Goal: Transaction & Acquisition: Subscribe to service/newsletter

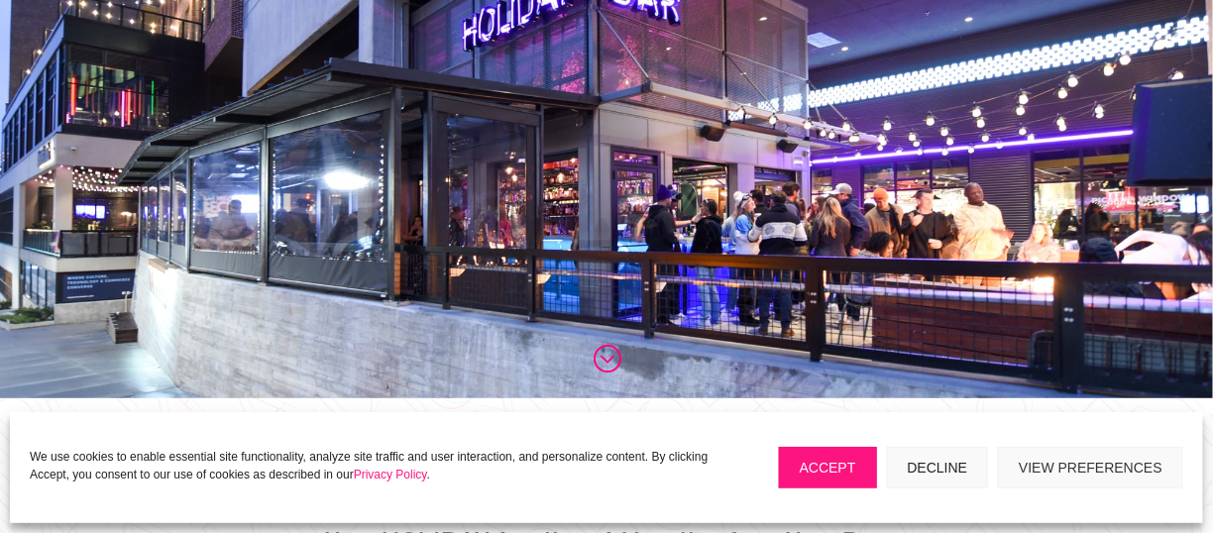
scroll to position [264, 0]
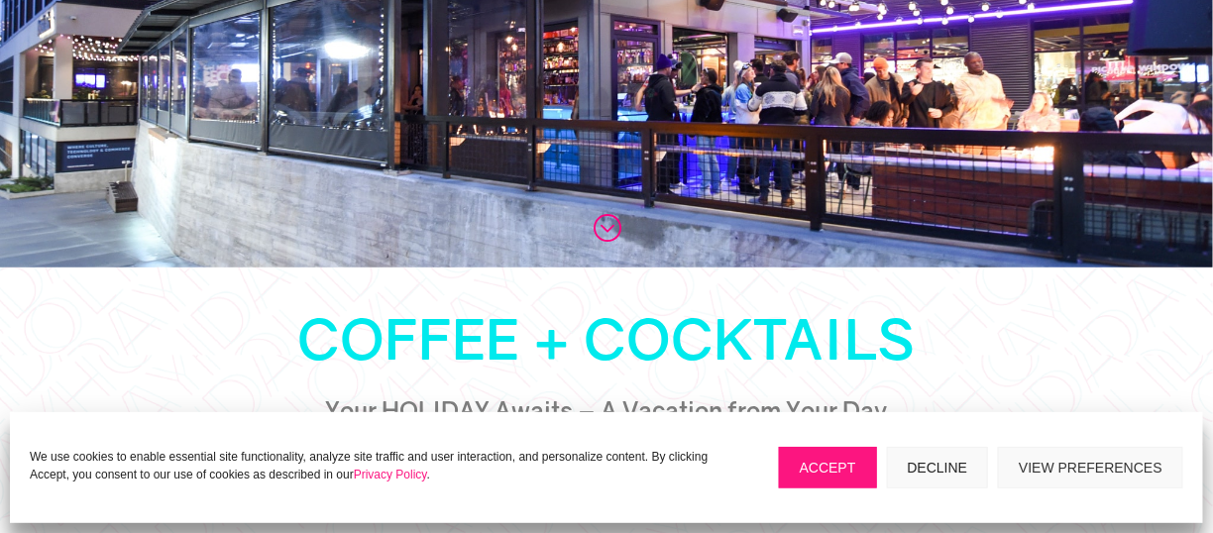
click at [926, 465] on button "Decline" at bounding box center [938, 468] width 102 height 42
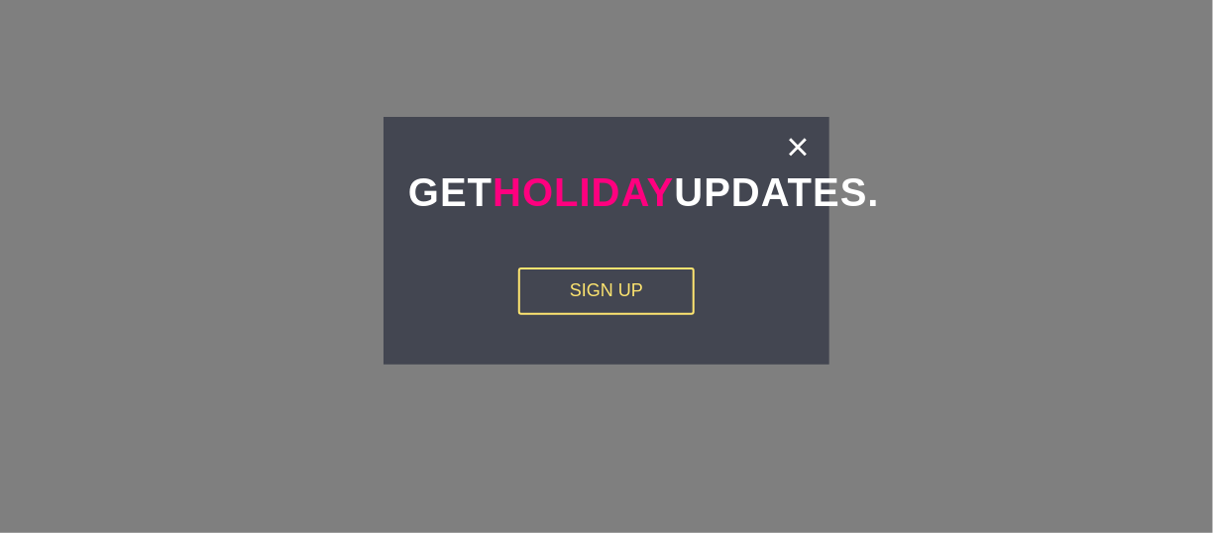
scroll to position [3304, 0]
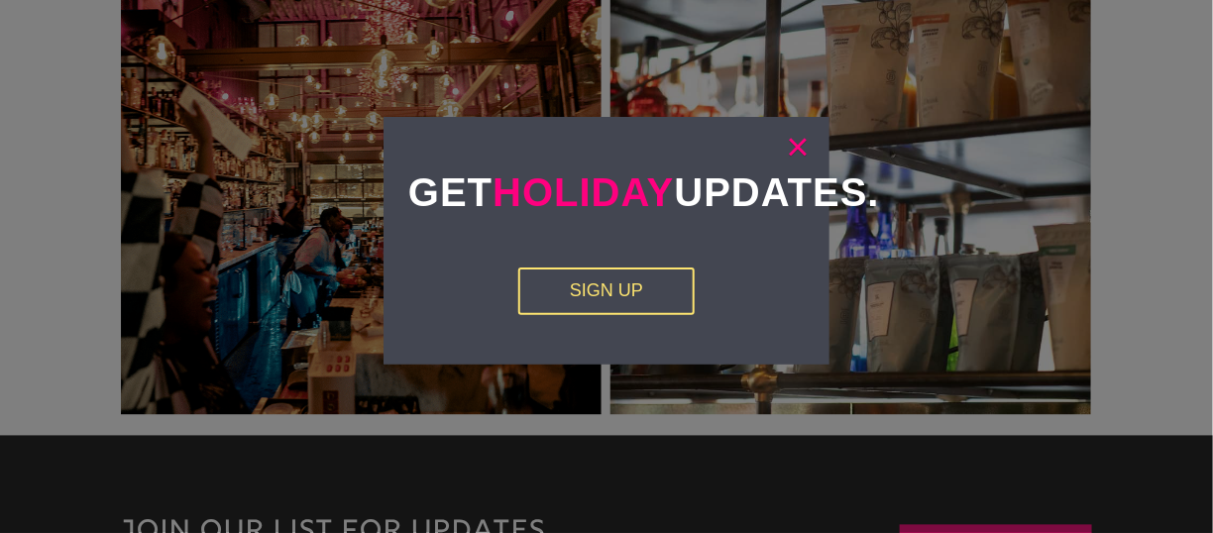
click at [802, 152] on link "×" at bounding box center [798, 147] width 23 height 20
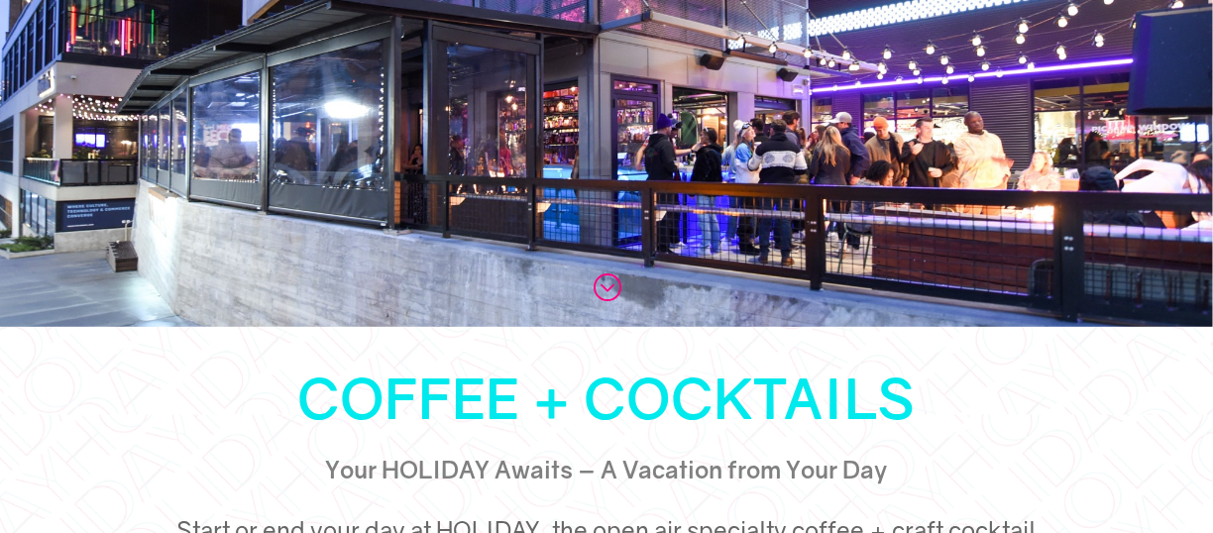
scroll to position [0, 0]
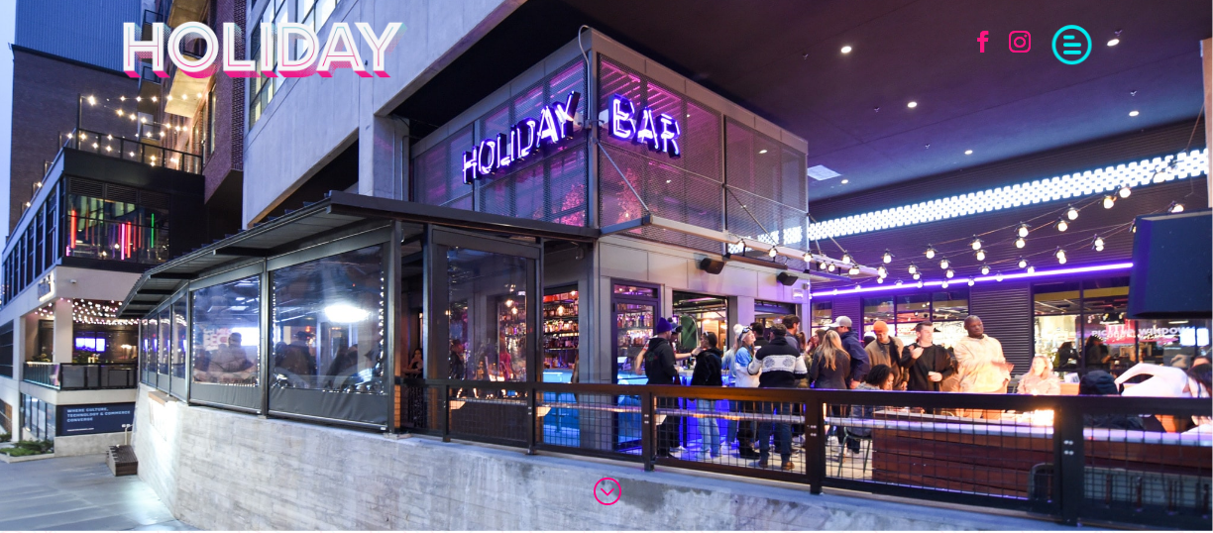
click at [1074, 35] on span at bounding box center [1073, 43] width 40 height 40
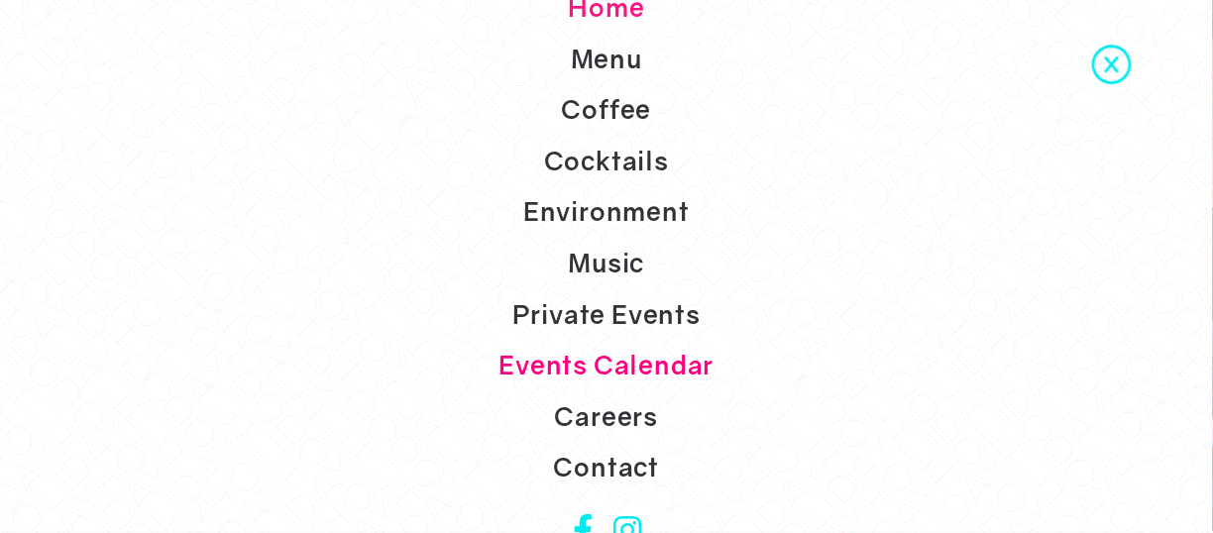
click at [641, 369] on link "Events Calendar" at bounding box center [606, 366] width 1213 height 52
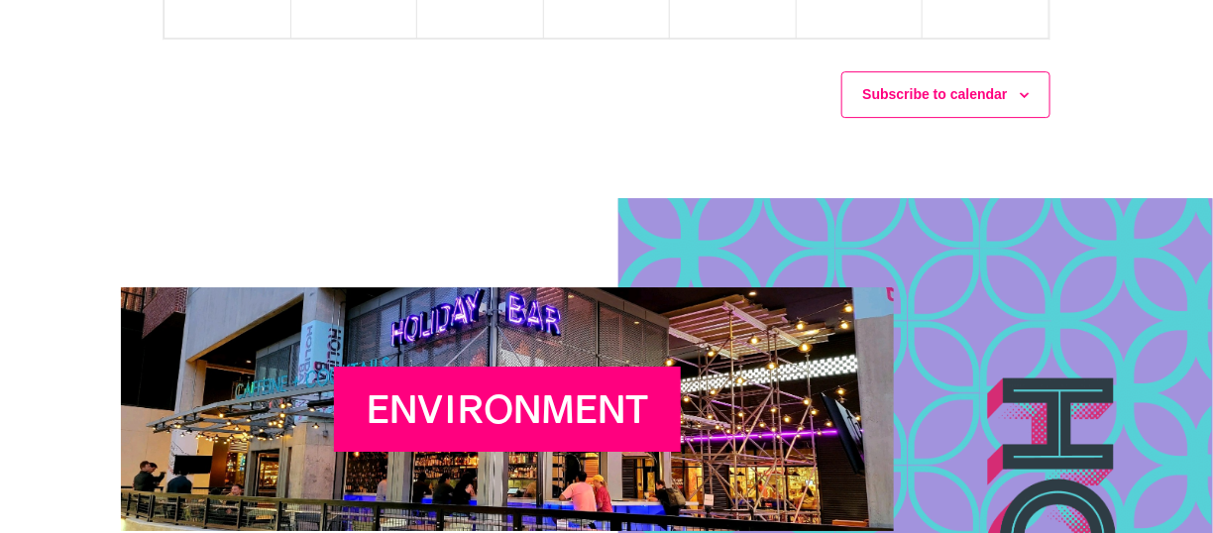
scroll to position [1983, 0]
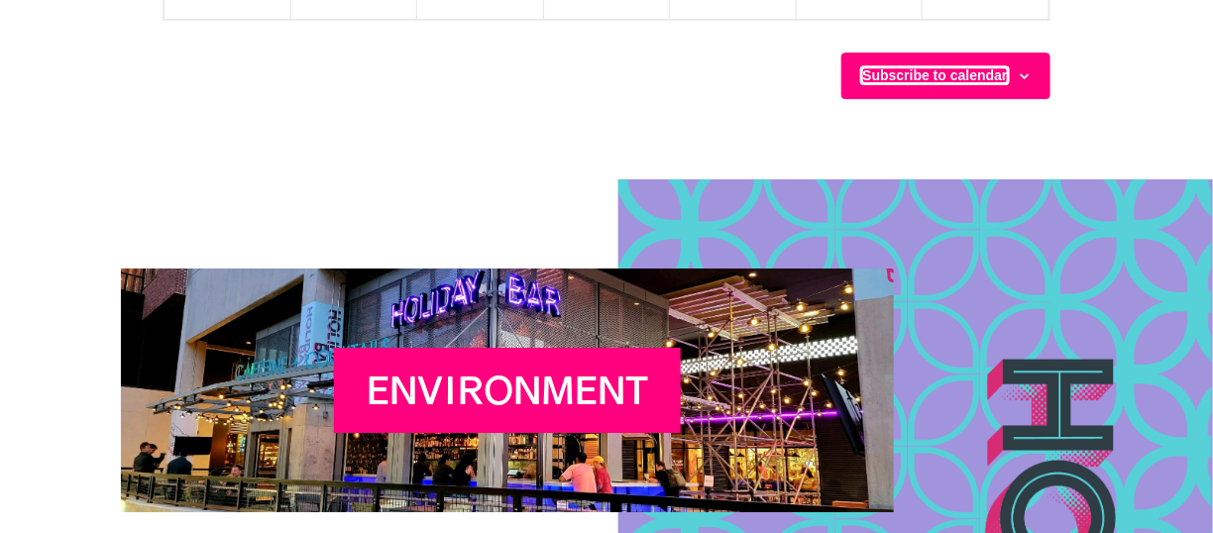
click at [975, 67] on button "Subscribe to calendar" at bounding box center [935, 75] width 145 height 16
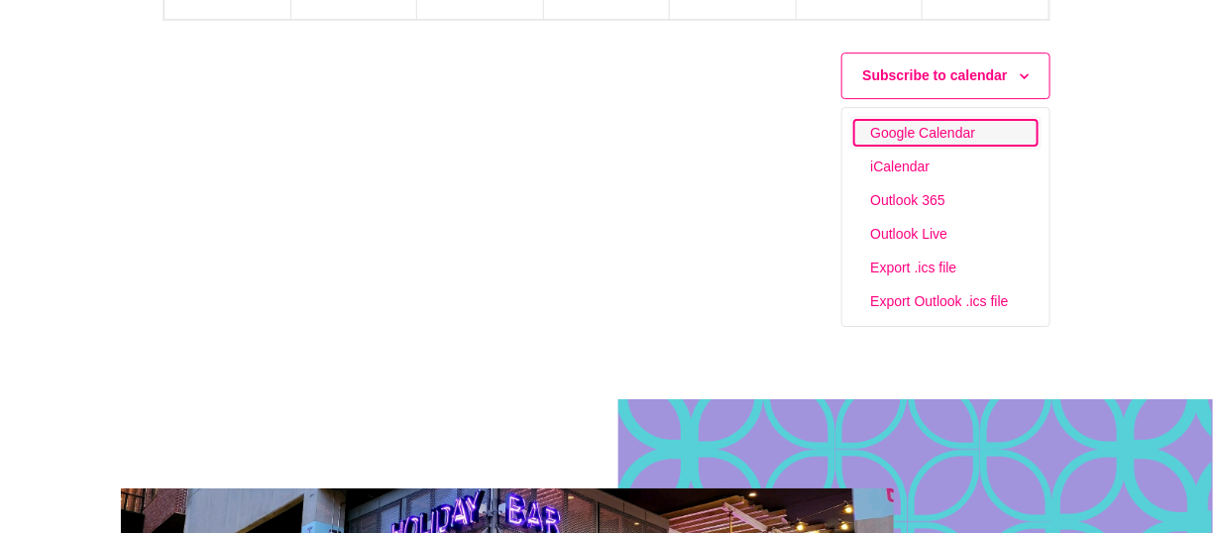
click at [958, 120] on link "Google Calendar" at bounding box center [946, 133] width 182 height 26
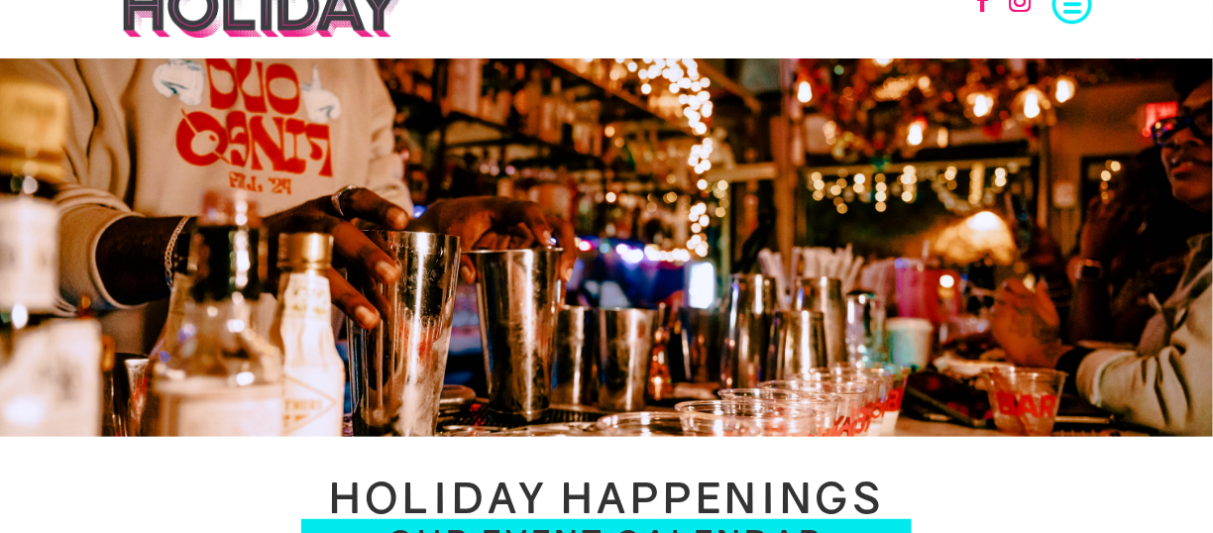
scroll to position [0, 0]
